Goal: Task Accomplishment & Management: Manage account settings

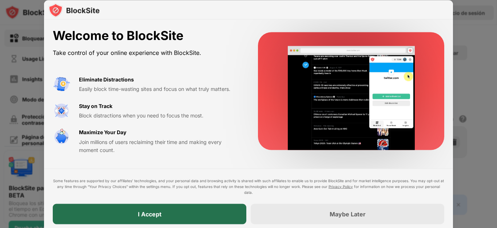
click at [184, 213] on div "I Accept" at bounding box center [150, 214] width 194 height 20
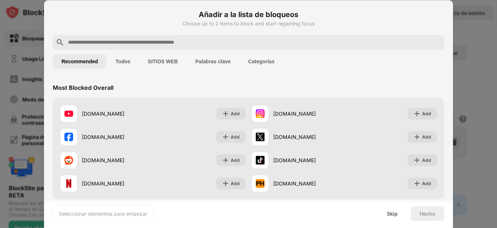
click at [148, 37] on div at bounding box center [249, 42] width 392 height 15
click at [145, 44] on input "text" at bounding box center [254, 42] width 374 height 9
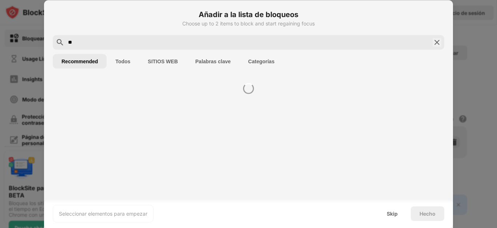
type input "**"
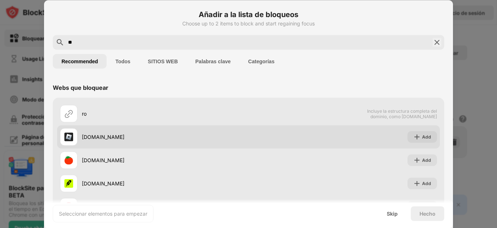
click at [92, 142] on div "[DOMAIN_NAME]" at bounding box center [154, 136] width 189 height 17
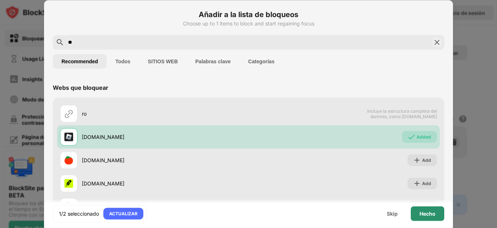
click at [436, 217] on div "Hecho" at bounding box center [428, 213] width 34 height 15
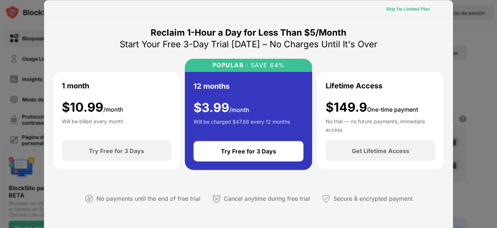
click at [396, 6] on div "Skip for Limited Plan" at bounding box center [408, 8] width 44 height 7
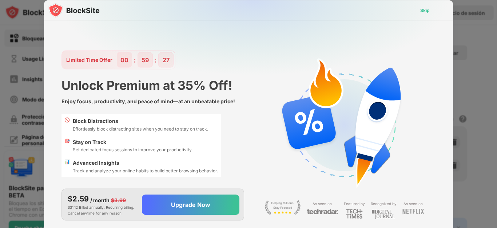
click at [424, 9] on div "Skip" at bounding box center [425, 10] width 9 height 7
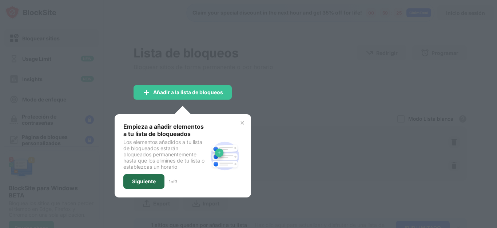
click at [141, 179] on div "Siguiente" at bounding box center [144, 182] width 24 height 6
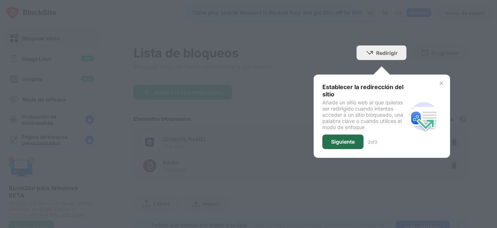
click at [338, 141] on div "Siguiente" at bounding box center [343, 142] width 24 height 6
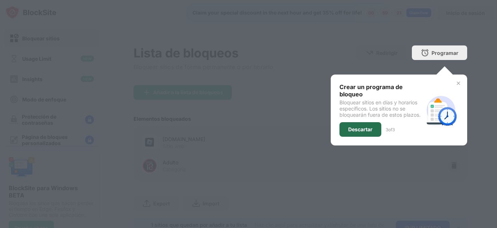
click at [358, 129] on div "Descartar" at bounding box center [361, 130] width 24 height 6
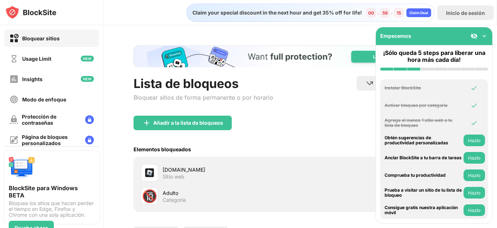
click at [181, 198] on div "Categoría" at bounding box center [174, 200] width 23 height 7
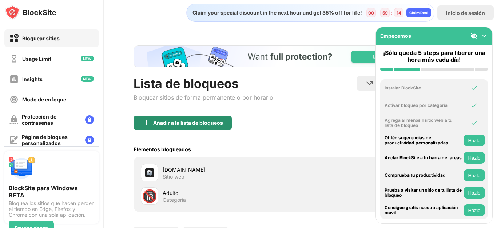
click at [185, 123] on div "Añadir a la lista de bloqueos" at bounding box center [188, 123] width 70 height 6
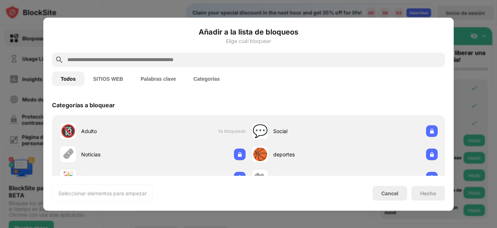
click at [103, 58] on input "text" at bounding box center [255, 59] width 376 height 9
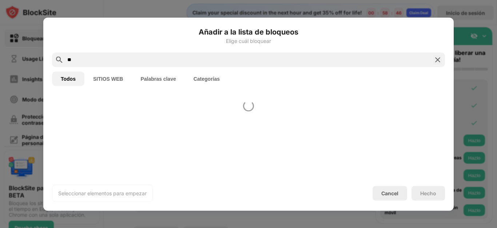
type input "*"
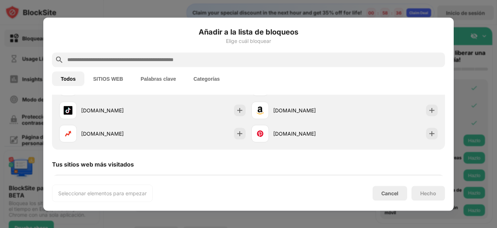
scroll to position [146, 0]
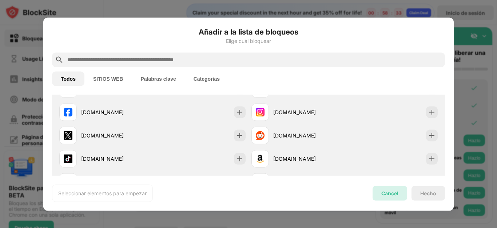
click at [389, 199] on div "Cancel" at bounding box center [390, 193] width 35 height 15
